Goal: Information Seeking & Learning: Check status

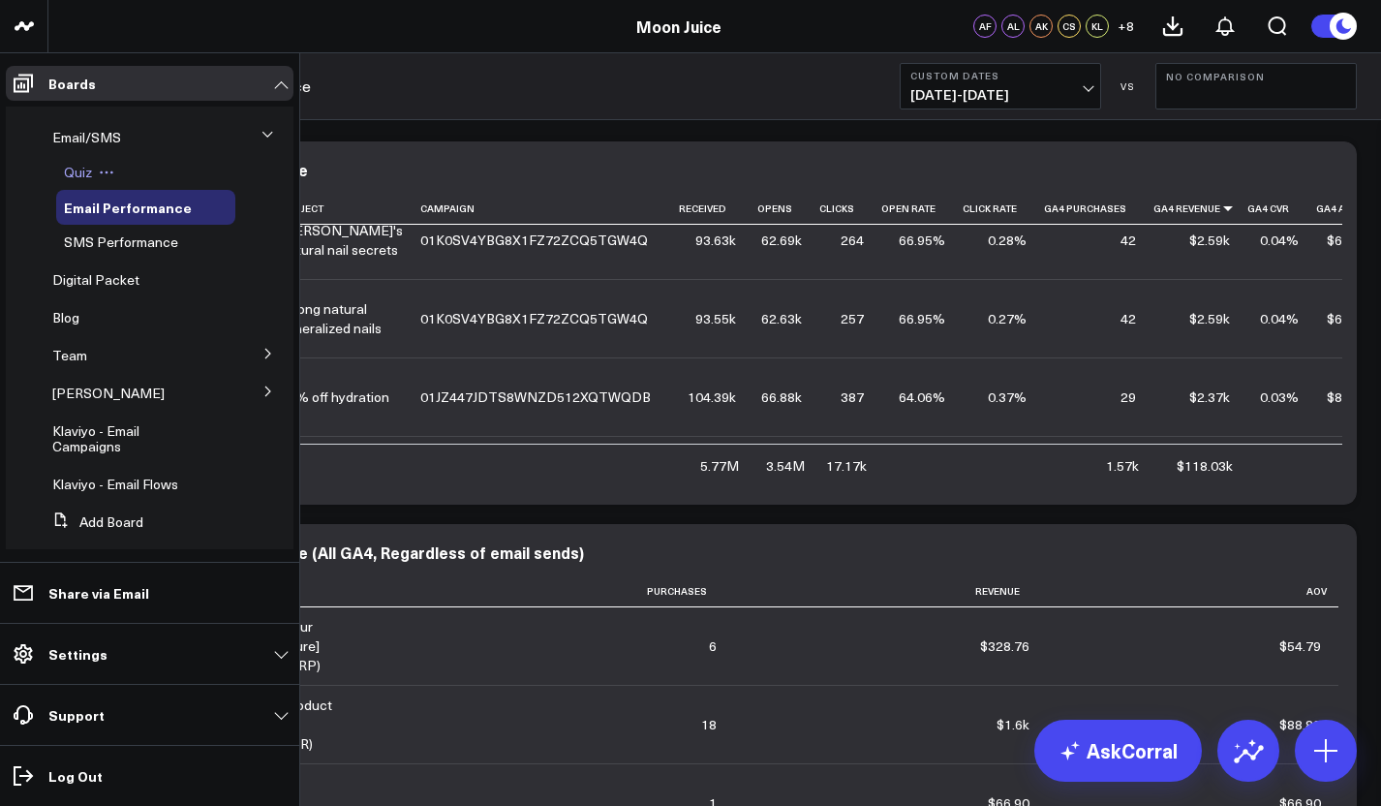
scroll to position [234, 0]
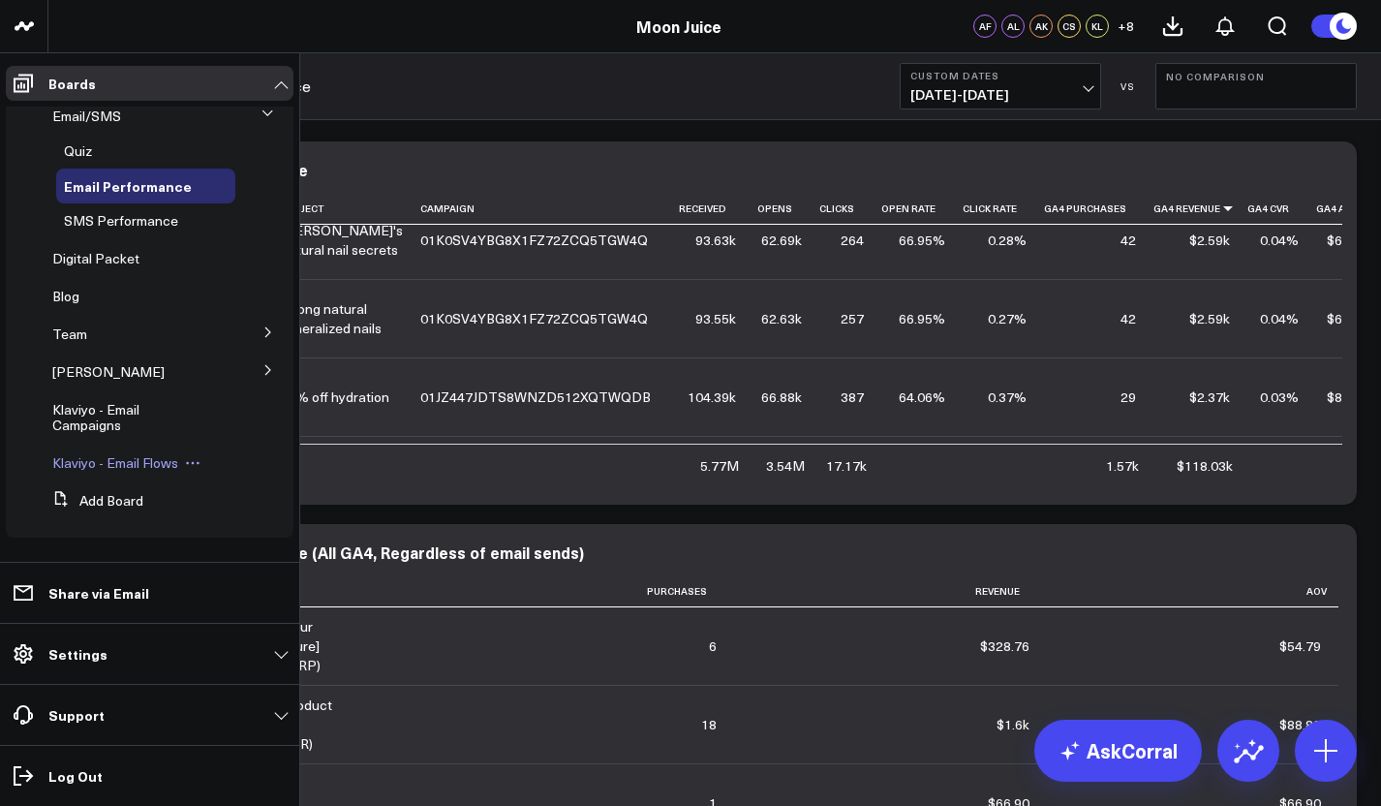
click at [102, 464] on span "Klaviyo - Email Flows" at bounding box center [115, 462] width 126 height 18
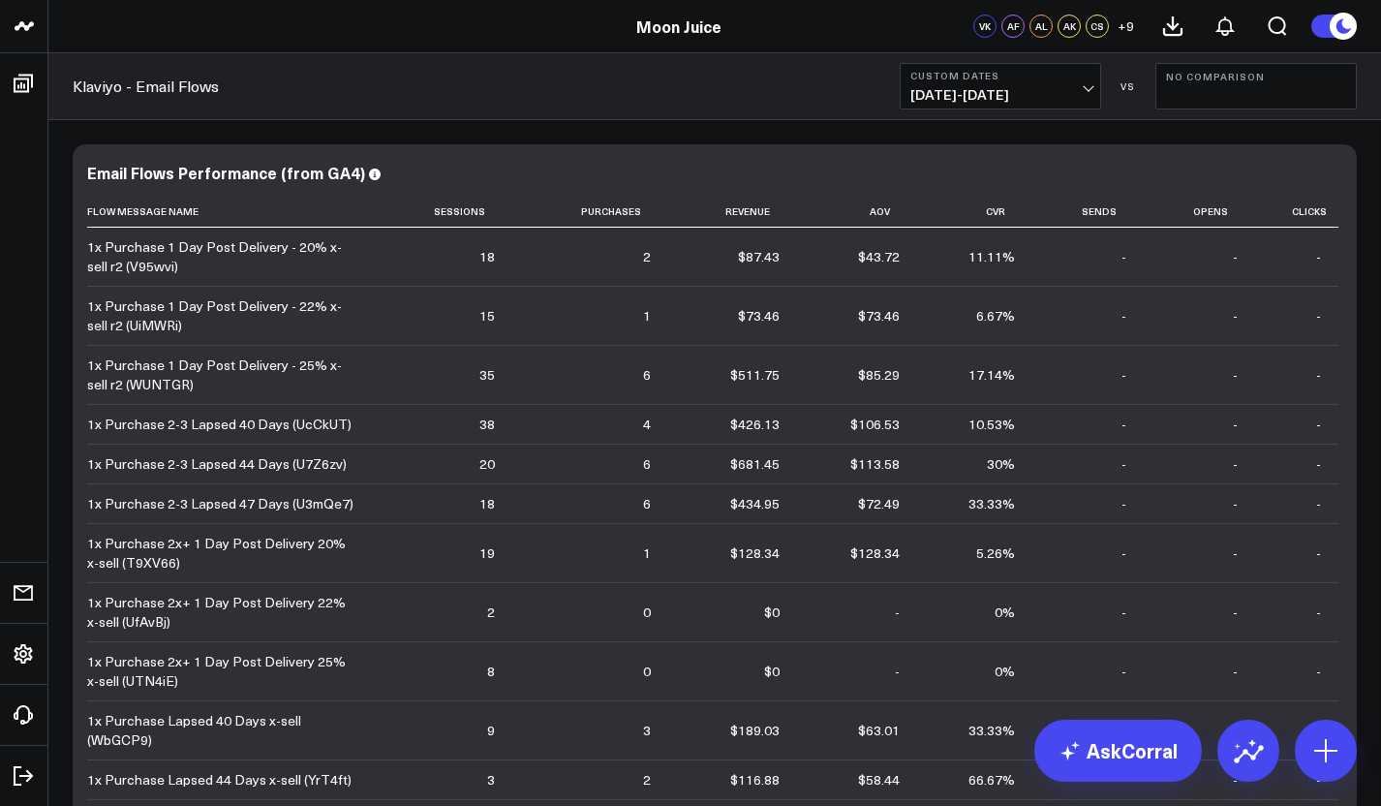
click at [1033, 96] on span "[DATE] - [DATE]" at bounding box center [1000, 94] width 180 height 15
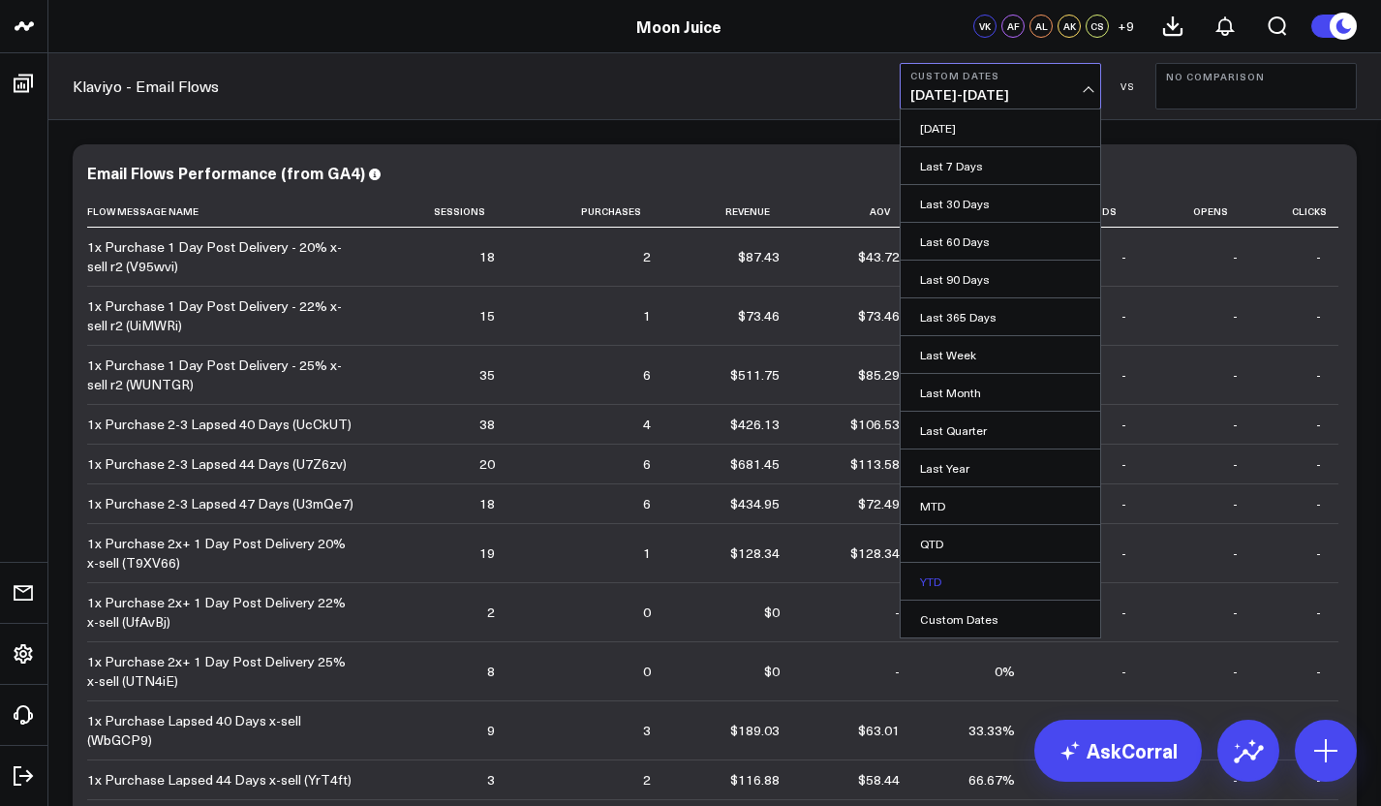
click at [927, 573] on link "YTD" at bounding box center [1000, 581] width 199 height 37
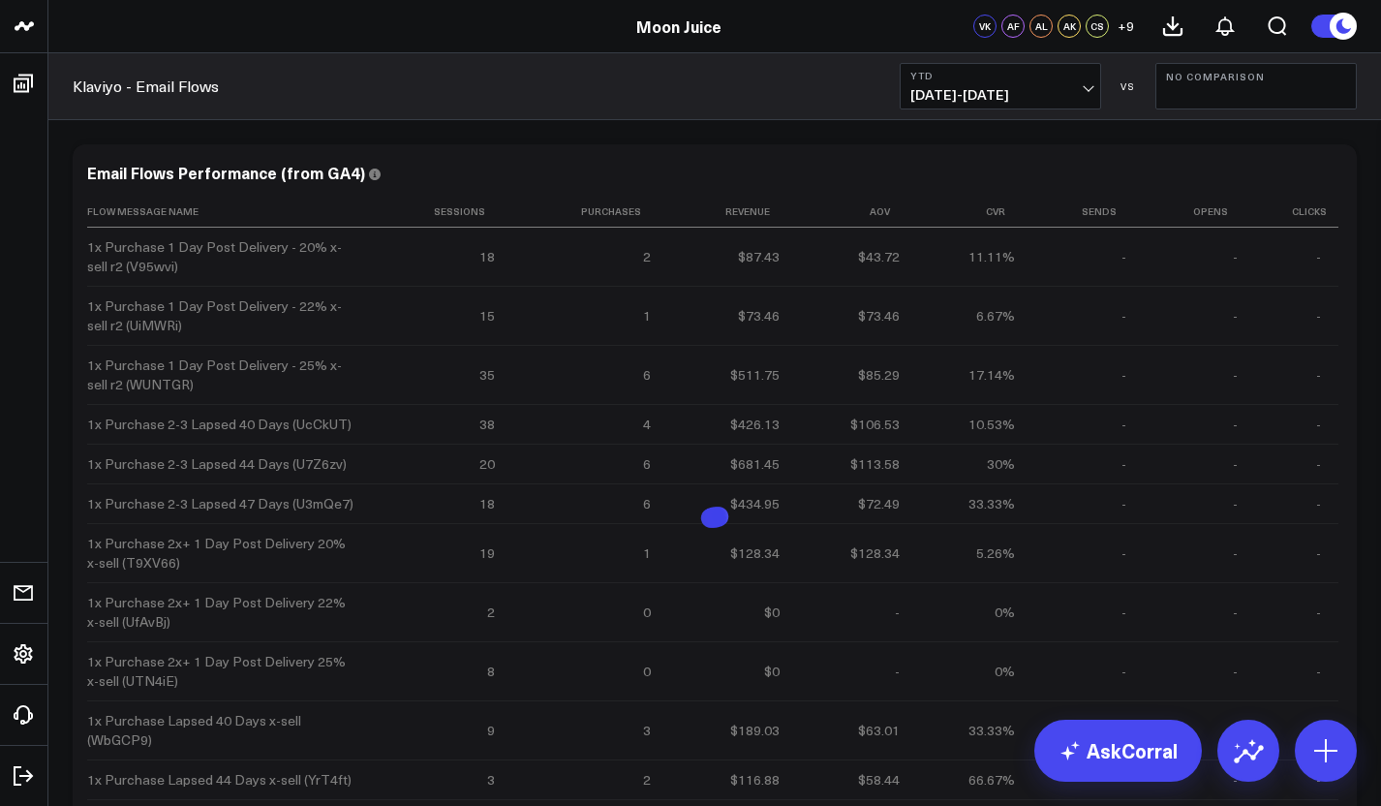
click at [987, 101] on span "[DATE] - [DATE]" at bounding box center [1000, 94] width 180 height 15
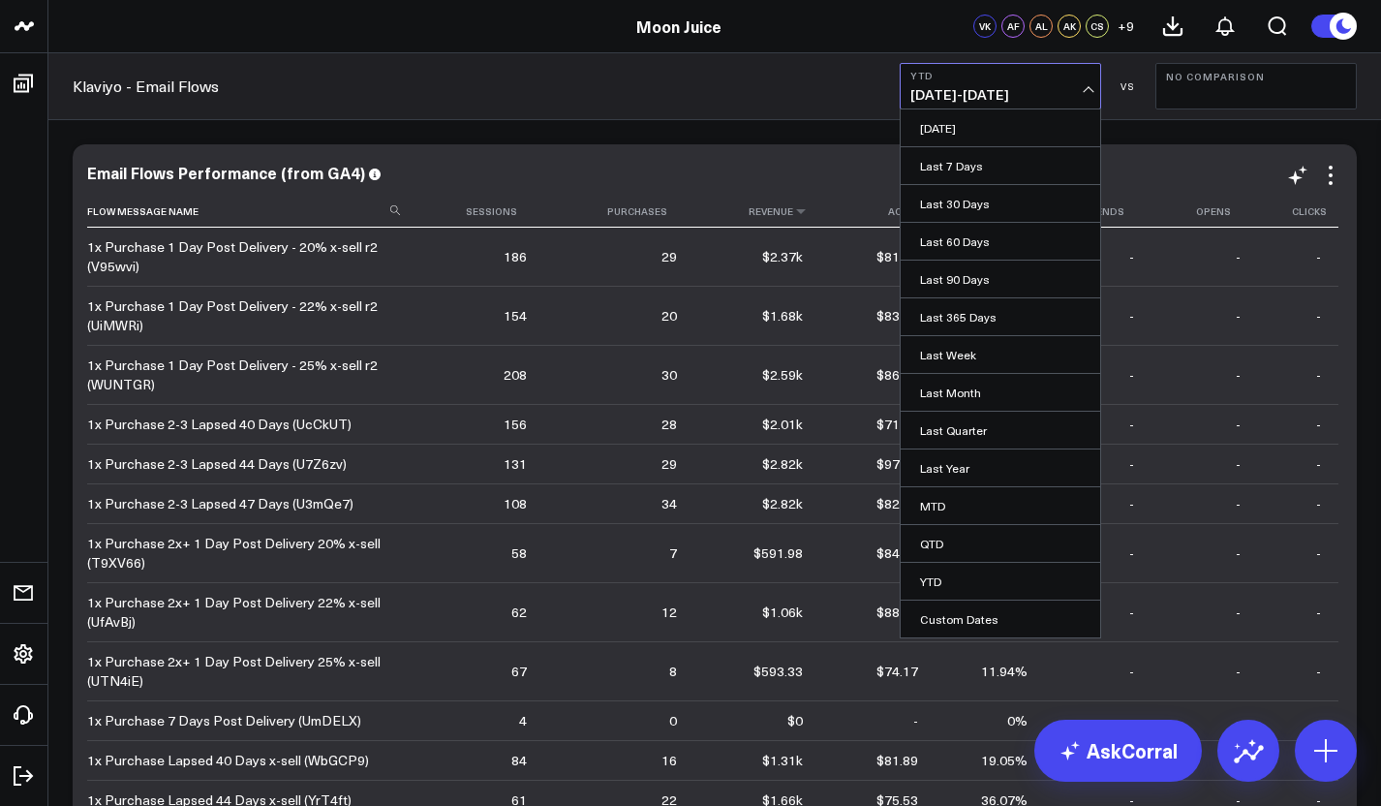
click at [771, 199] on th "Revenue" at bounding box center [757, 212] width 127 height 32
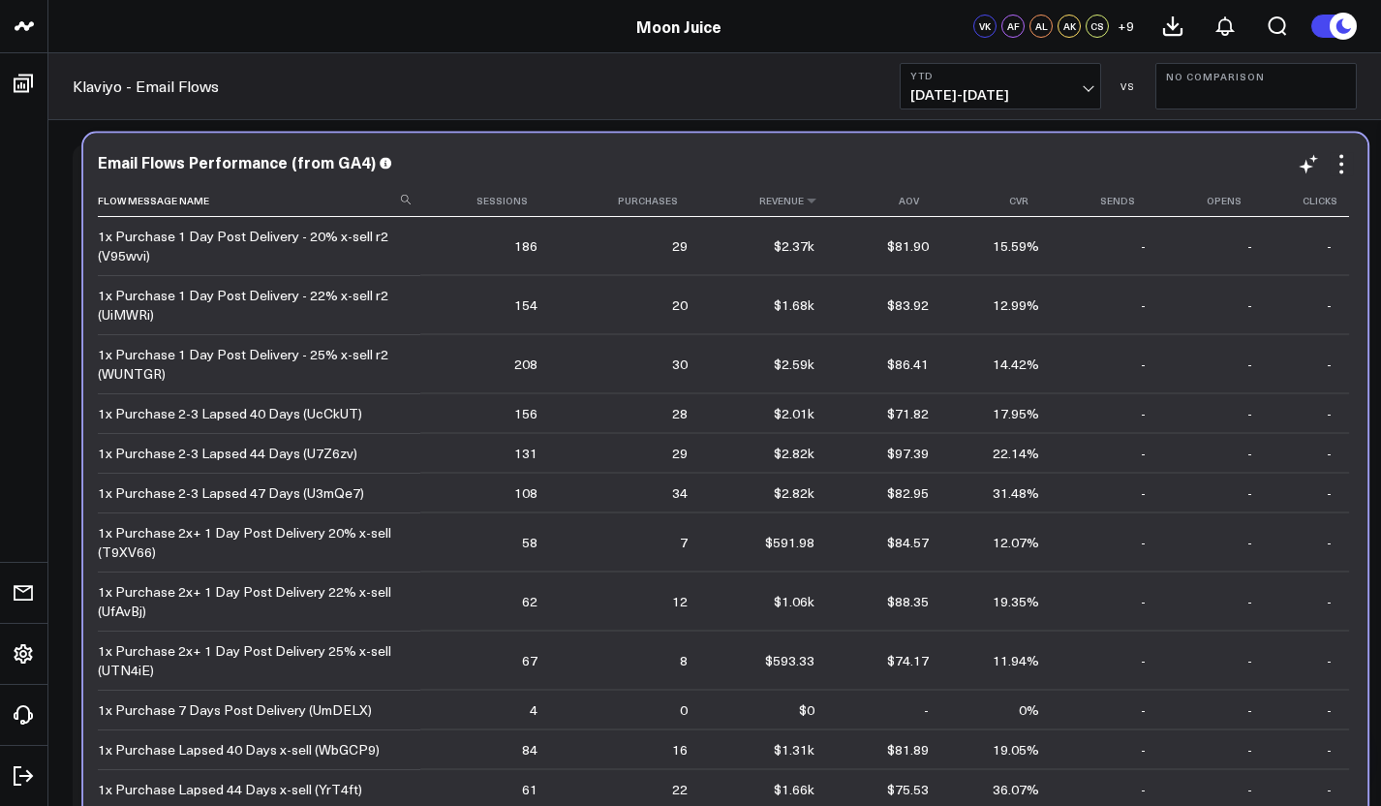
click at [781, 189] on th "Revenue" at bounding box center [768, 201] width 127 height 32
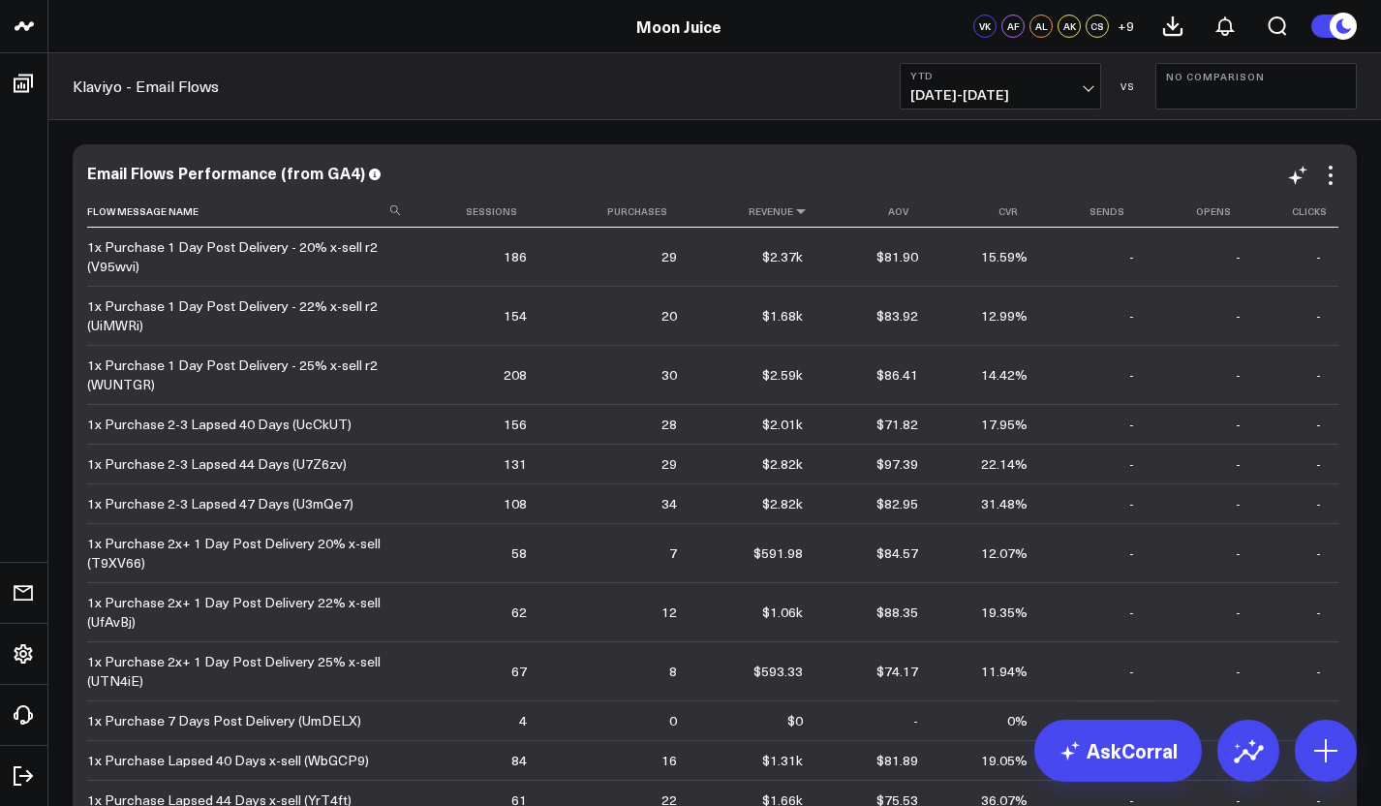
click at [793, 215] on icon at bounding box center [800, 211] width 15 height 12
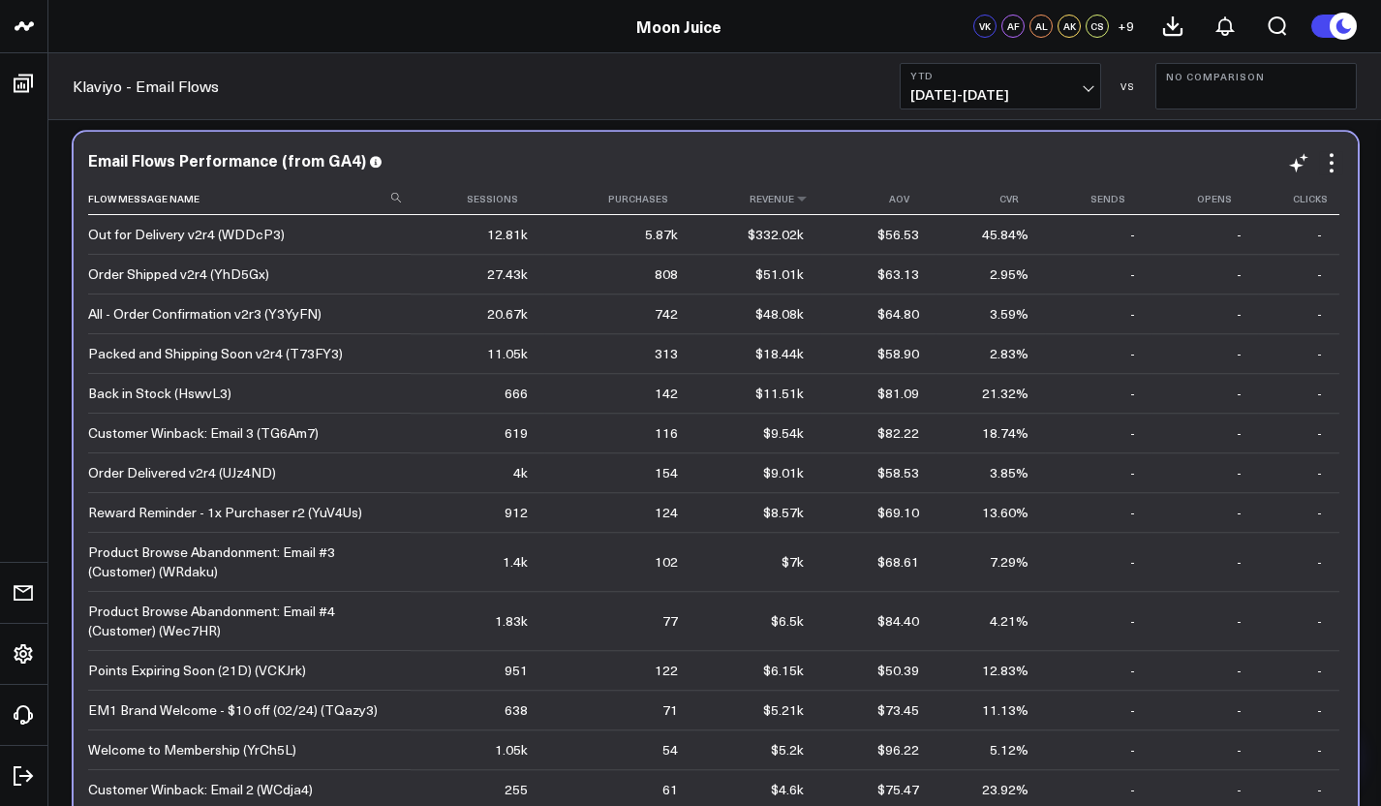
click at [794, 202] on icon at bounding box center [801, 199] width 15 height 12
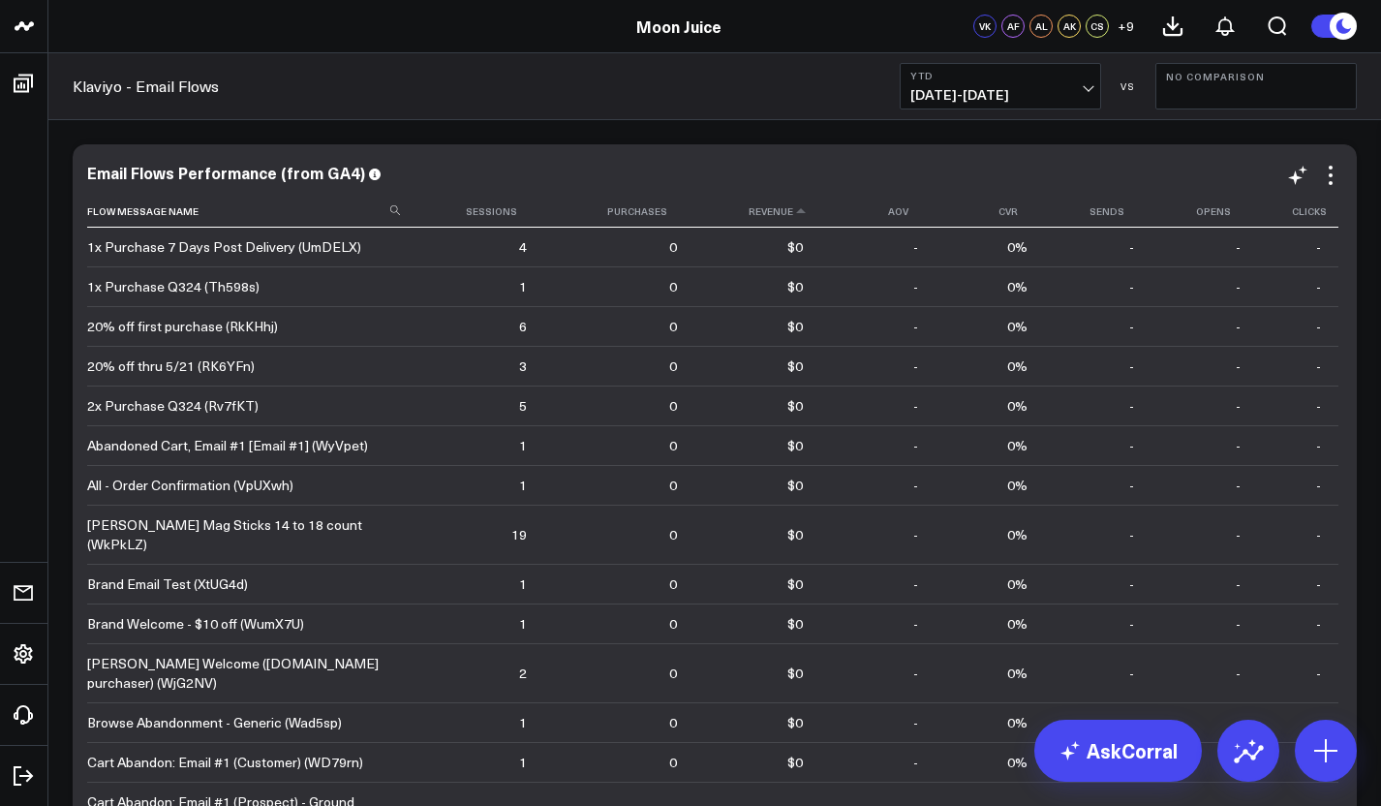
click at [793, 205] on icon at bounding box center [800, 211] width 15 height 12
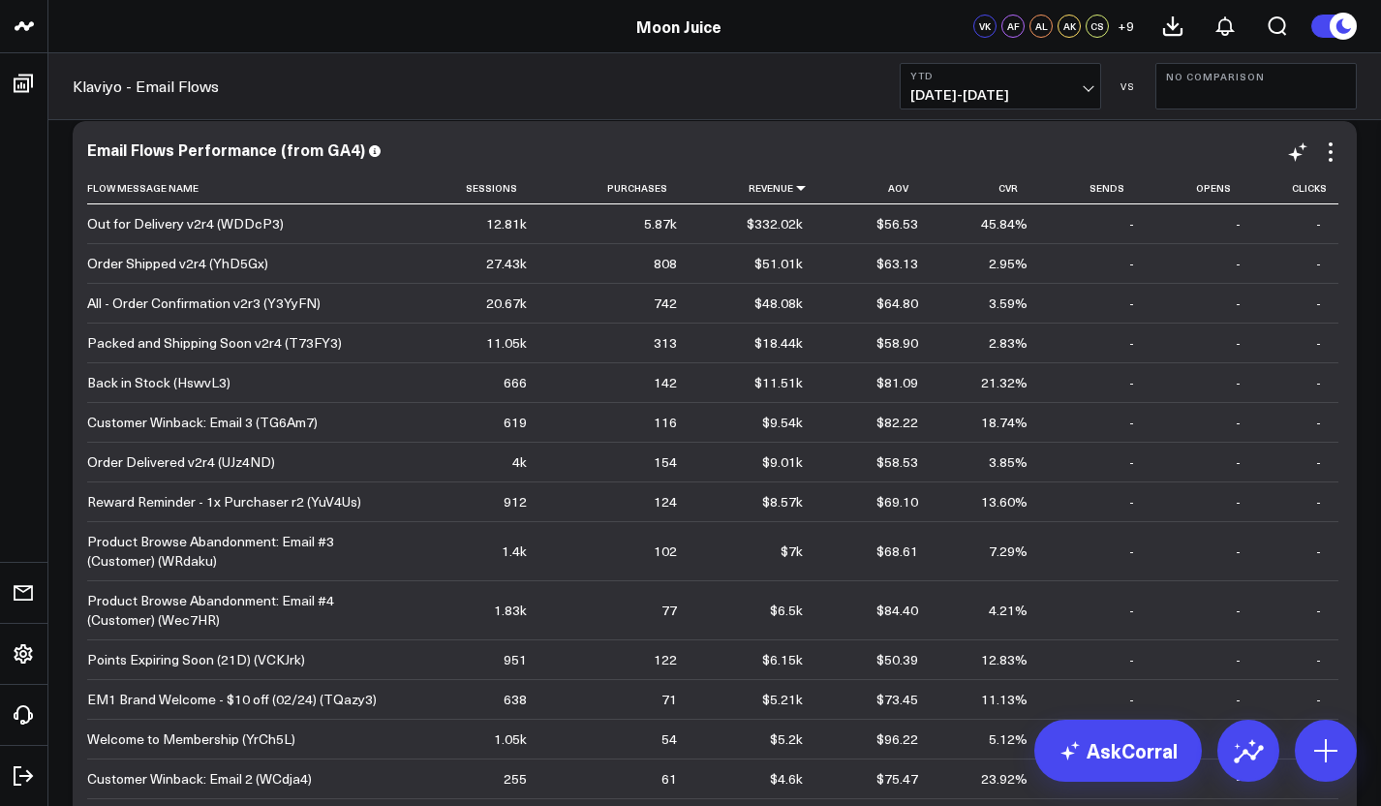
scroll to position [21, 0]
